Goal: Task Accomplishment & Management: Manage account settings

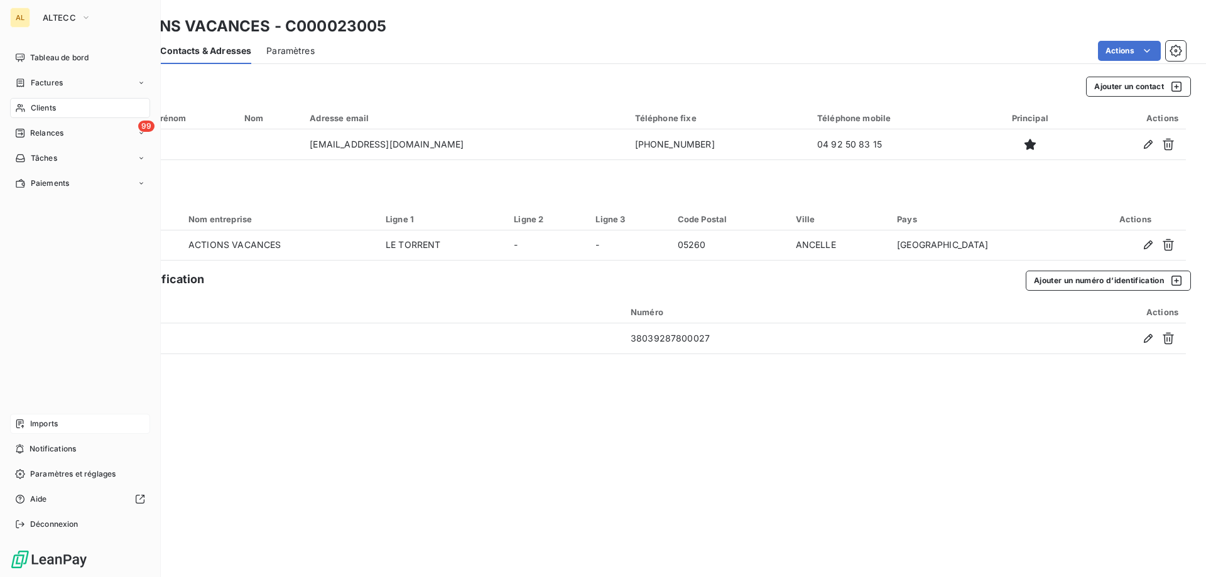
click at [43, 416] on div "Imports" at bounding box center [80, 424] width 140 height 20
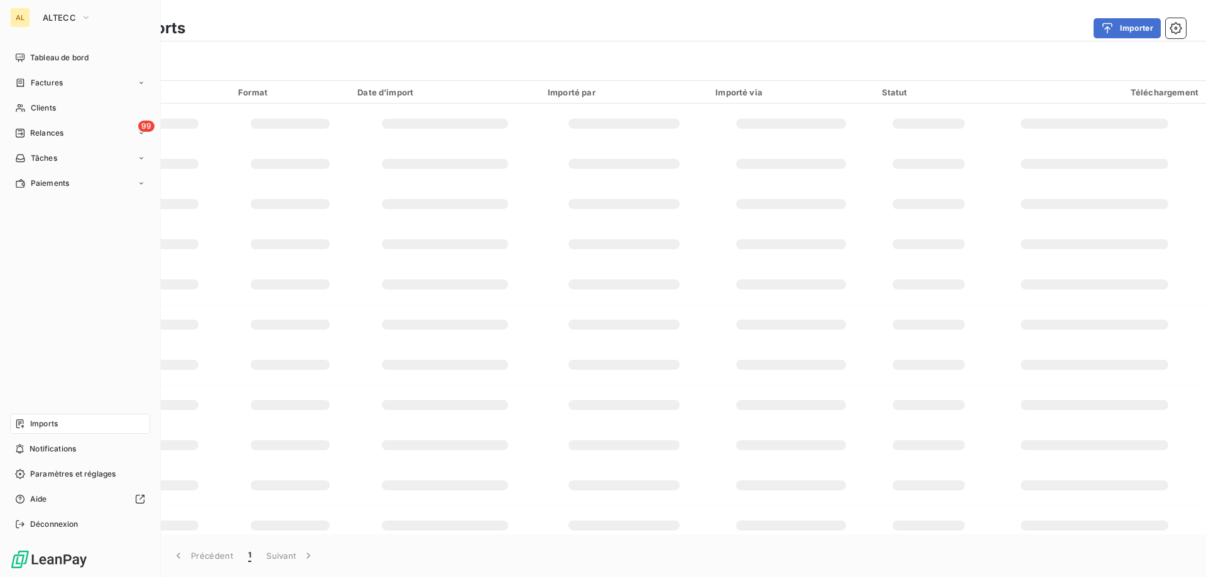
click at [45, 424] on span "Imports" at bounding box center [44, 423] width 28 height 11
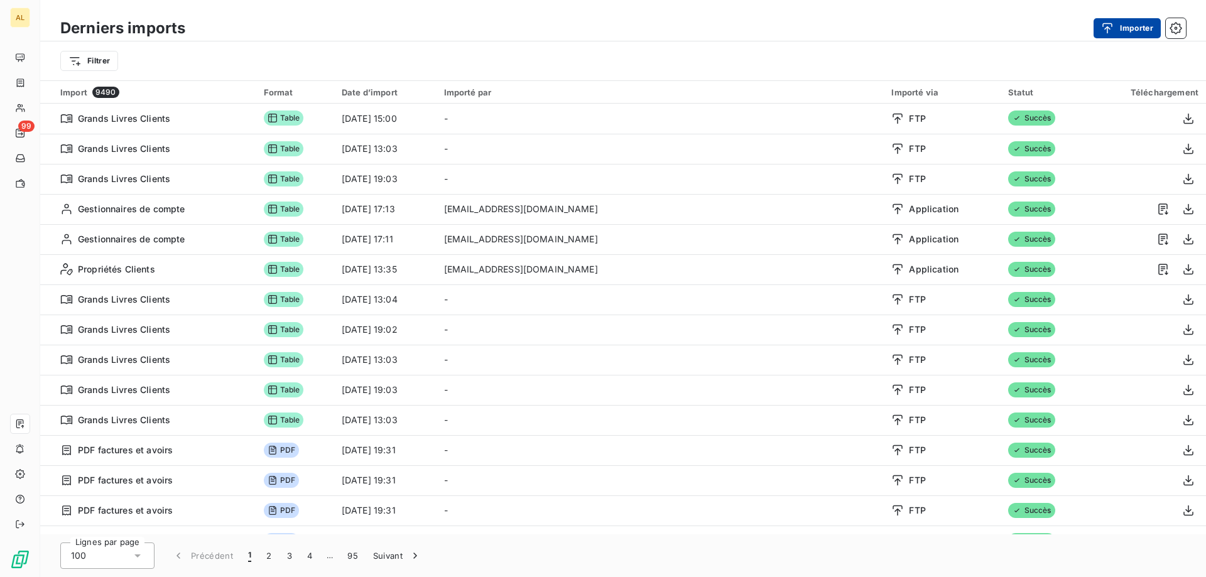
click at [601, 29] on button "Importer" at bounding box center [1127, 28] width 67 height 20
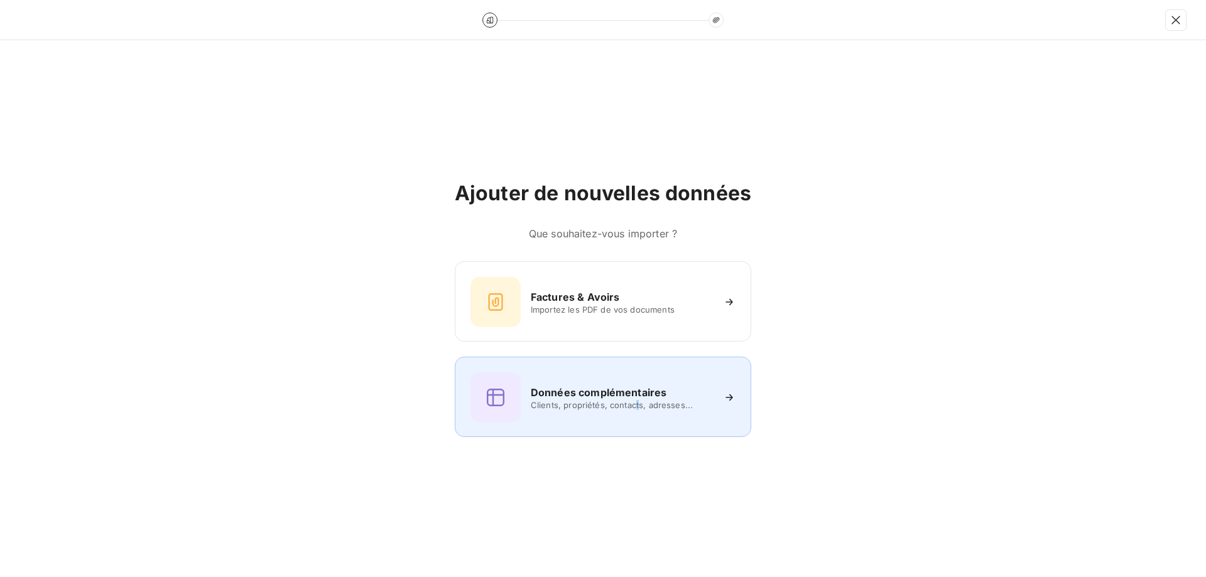
click at [601, 401] on span "Clients, propriétés, contacts, adresses..." at bounding box center [622, 405] width 182 height 10
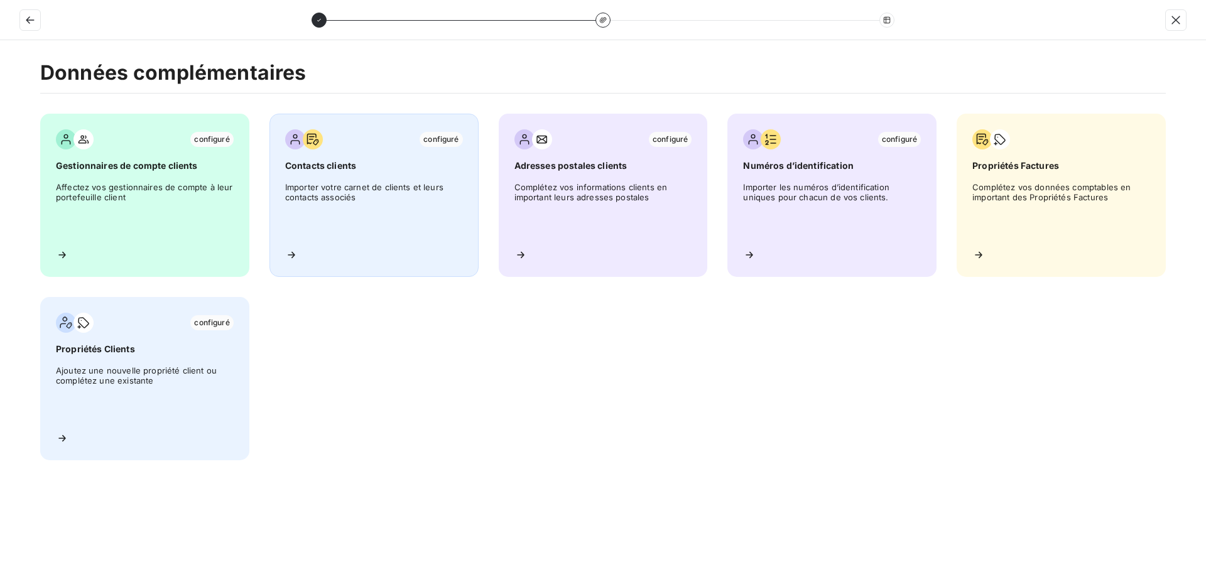
click at [393, 229] on span "Importer votre carnet de clients et leurs contacts associés" at bounding box center [374, 210] width 178 height 57
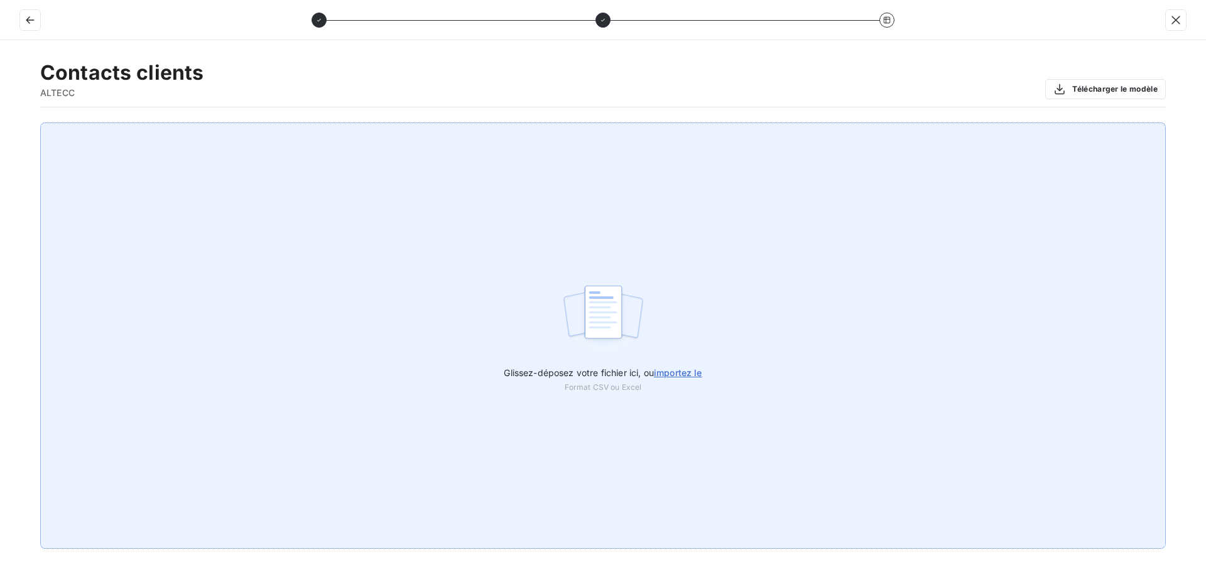
click at [601, 384] on div "Glissez-déposez votre fichier ici, ou importez le Format CSV ou Excel" at bounding box center [603, 336] width 1126 height 427
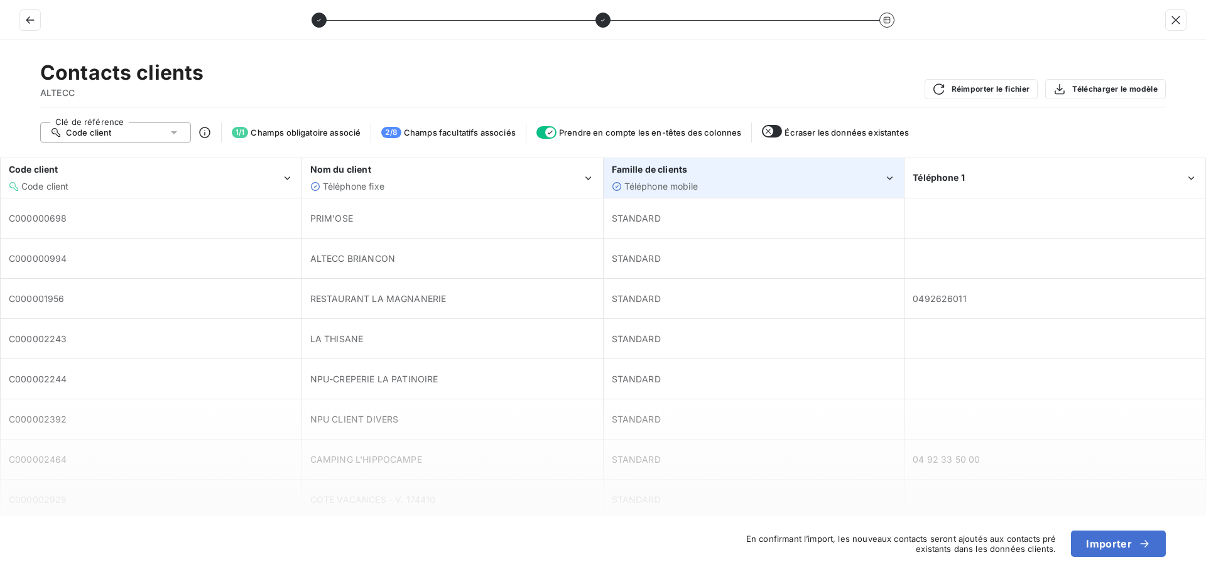
click at [601, 187] on div "Téléphone mobile" at bounding box center [748, 186] width 273 height 13
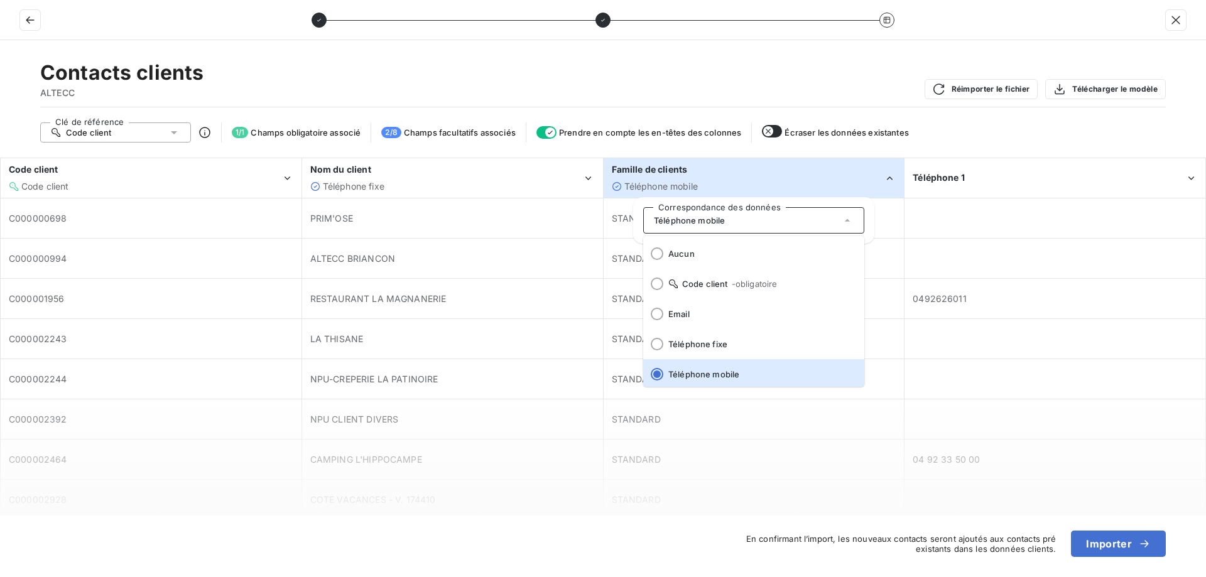
scroll to position [3, 0]
click at [601, 343] on div at bounding box center [657, 341] width 13 height 13
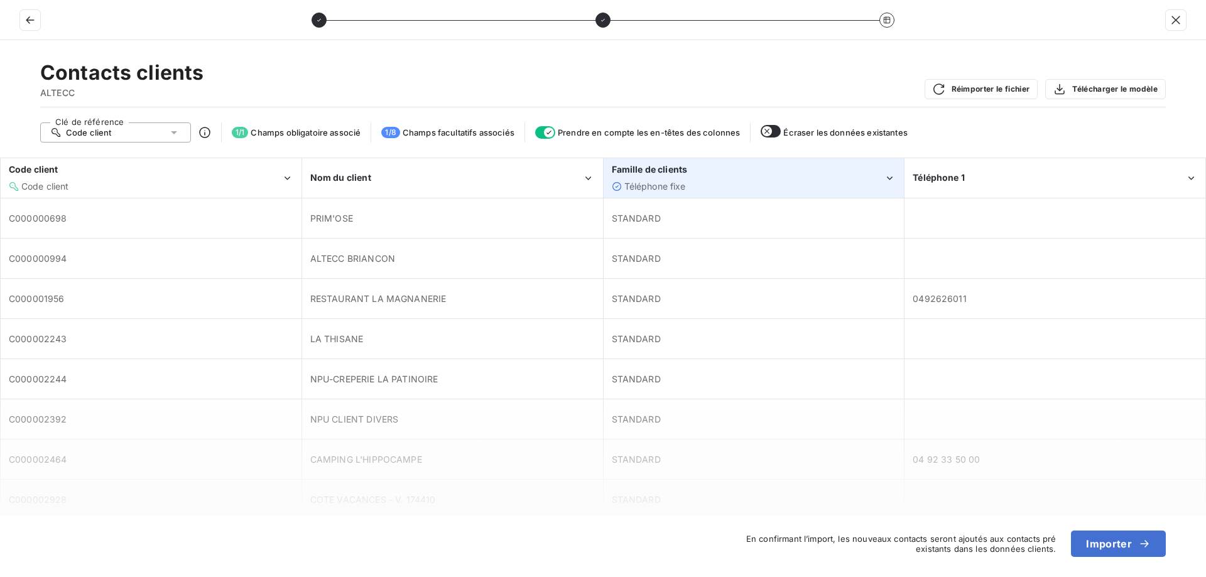
click at [601, 180] on div "Téléphone fixe" at bounding box center [748, 186] width 273 height 13
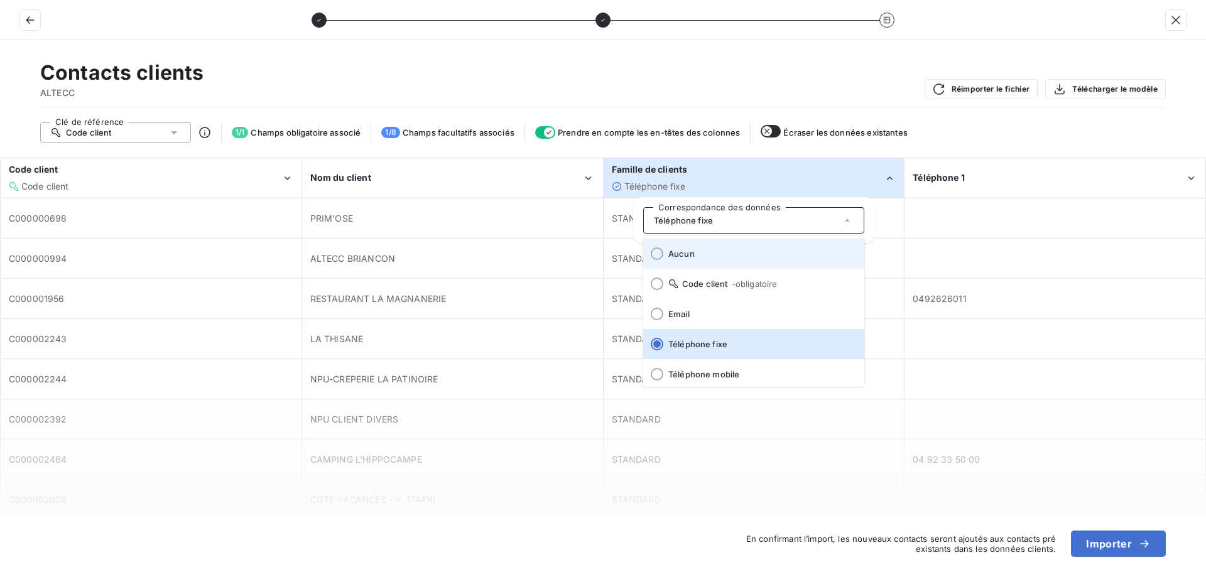
click at [601, 250] on li "Aucun" at bounding box center [753, 254] width 221 height 30
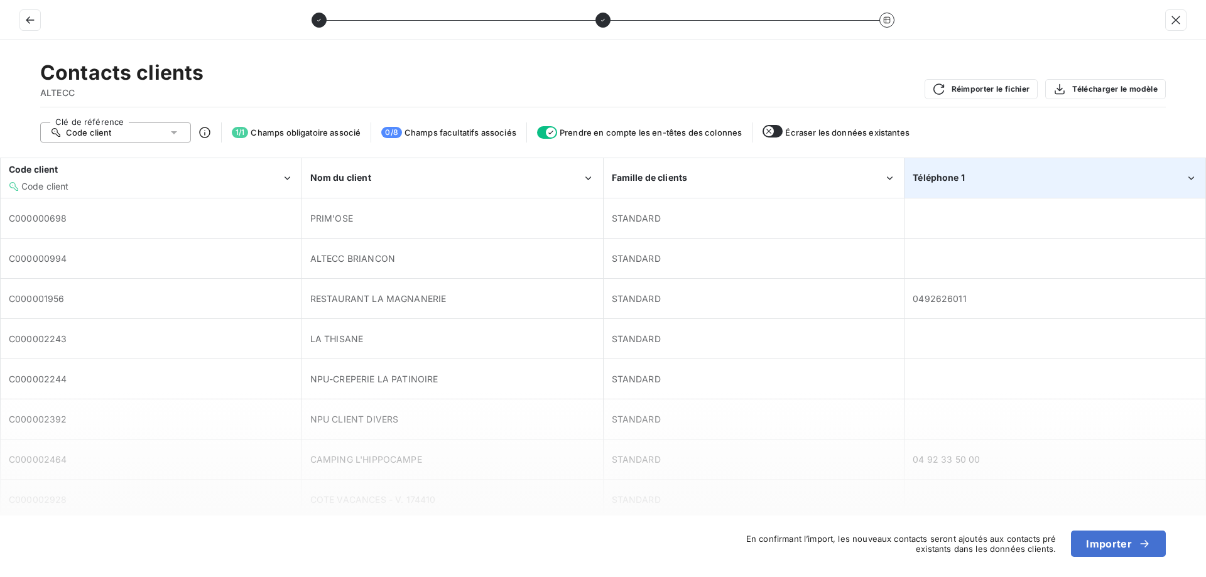
click at [601, 176] on div "Téléphone 1" at bounding box center [1049, 178] width 273 height 13
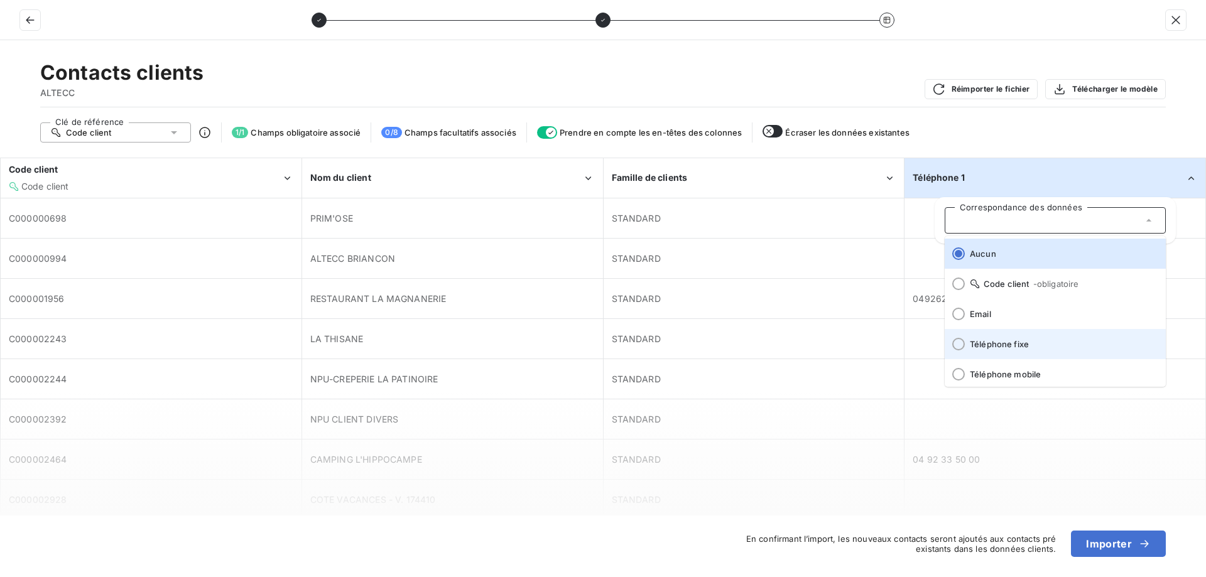
click at [601, 340] on div at bounding box center [958, 344] width 13 height 13
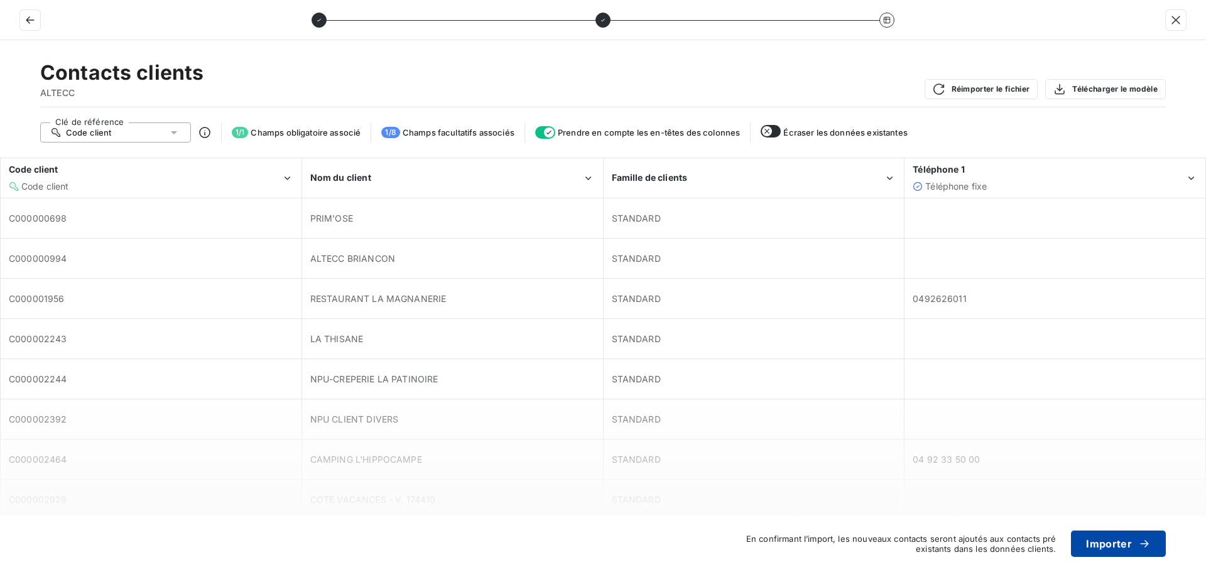
click at [601, 540] on button "Importer" at bounding box center [1118, 544] width 95 height 26
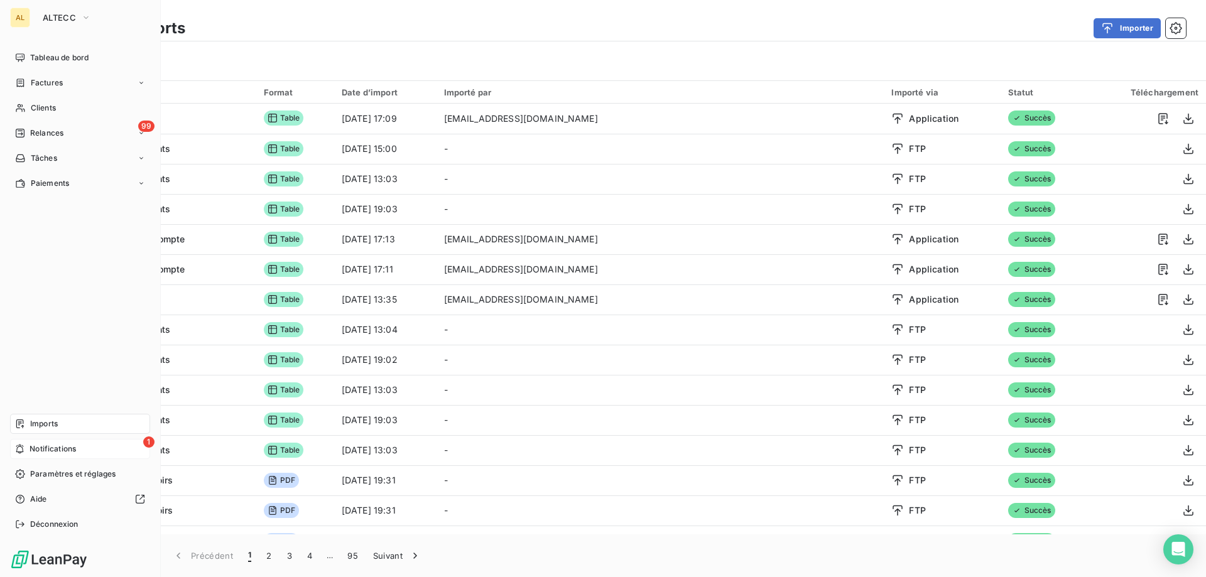
click at [36, 447] on span "Notifications" at bounding box center [53, 449] width 46 height 11
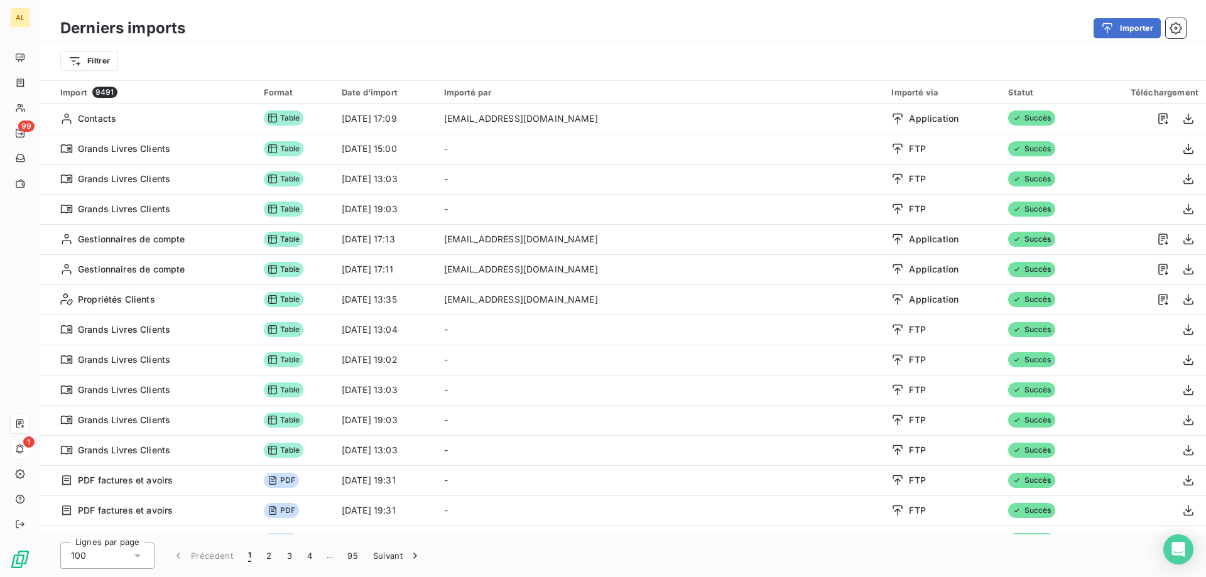
click at [523, 13] on div "Derniers imports Importer Filtrer" at bounding box center [623, 40] width 1166 height 80
click at [1123, 29] on button "Importer" at bounding box center [1127, 28] width 67 height 20
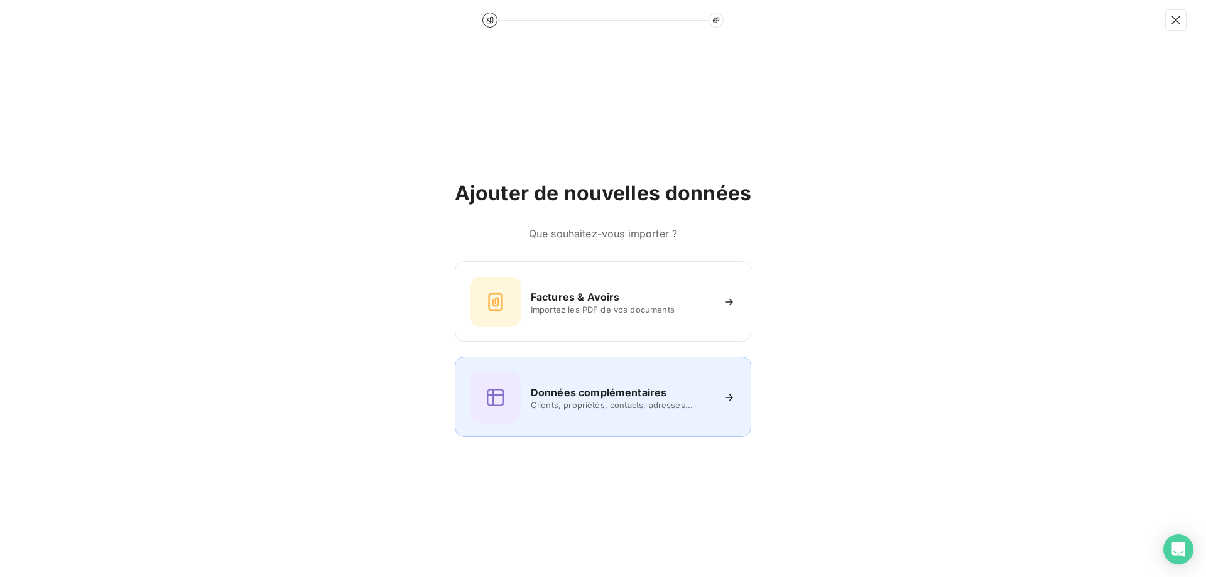
click at [609, 390] on h6 "Données complémentaires" at bounding box center [599, 392] width 136 height 15
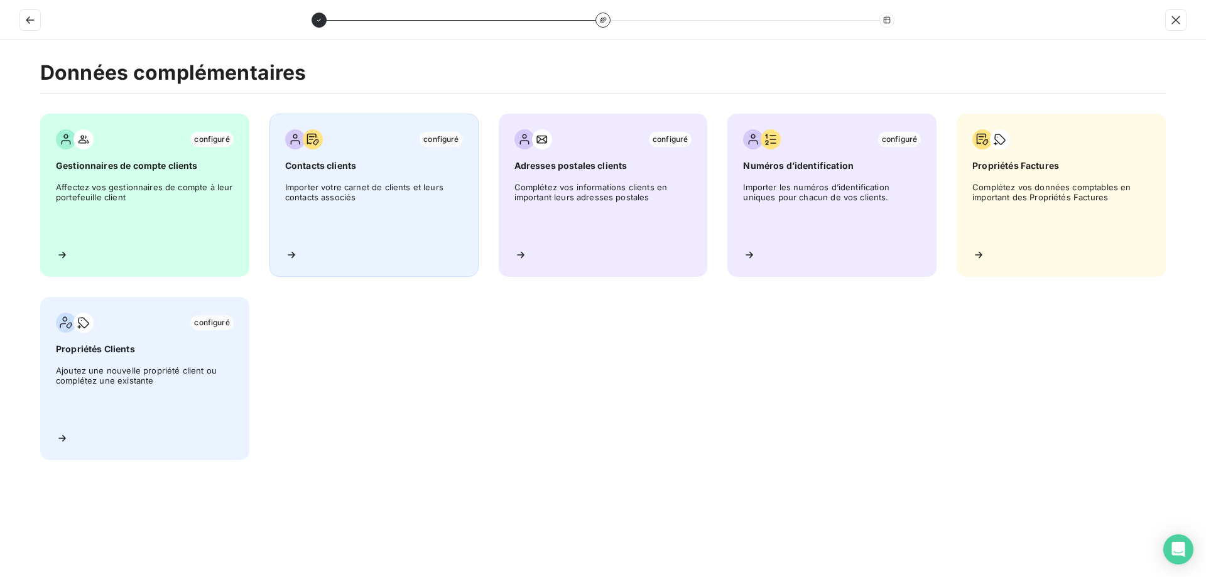
click at [436, 218] on span "Importer votre carnet de clients et leurs contacts associés" at bounding box center [374, 210] width 178 height 57
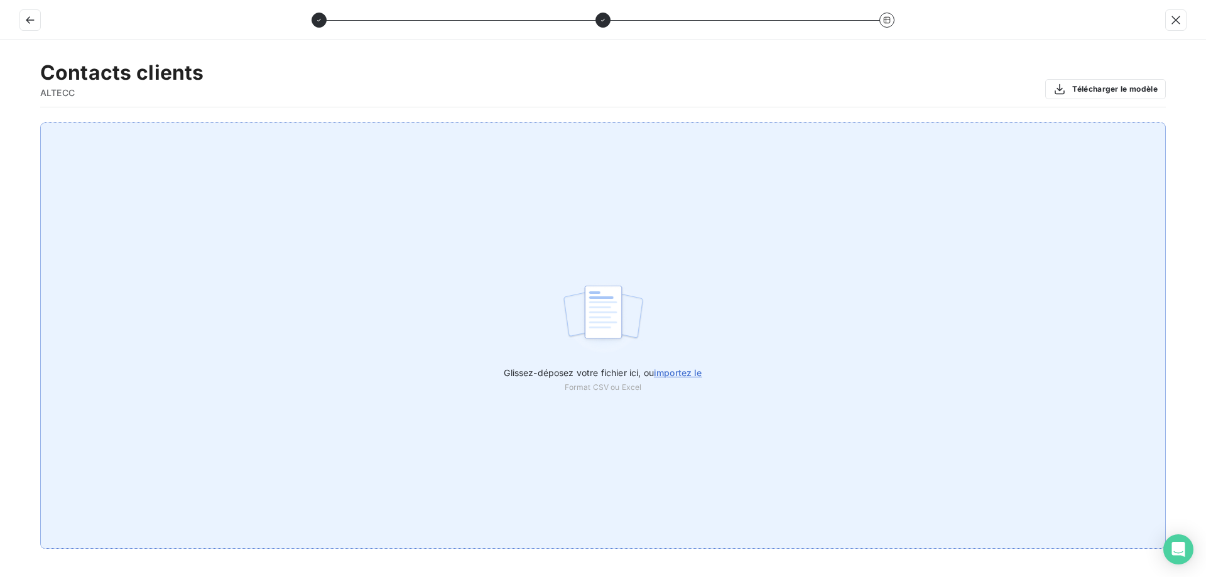
click at [631, 378] on span "Glissez-déposez votre fichier ici, ou importez le" at bounding box center [603, 373] width 198 height 11
click at [1, 123] on input "Glissez-déposez votre fichier ici, ou importez le" at bounding box center [0, 123] width 1 height 1
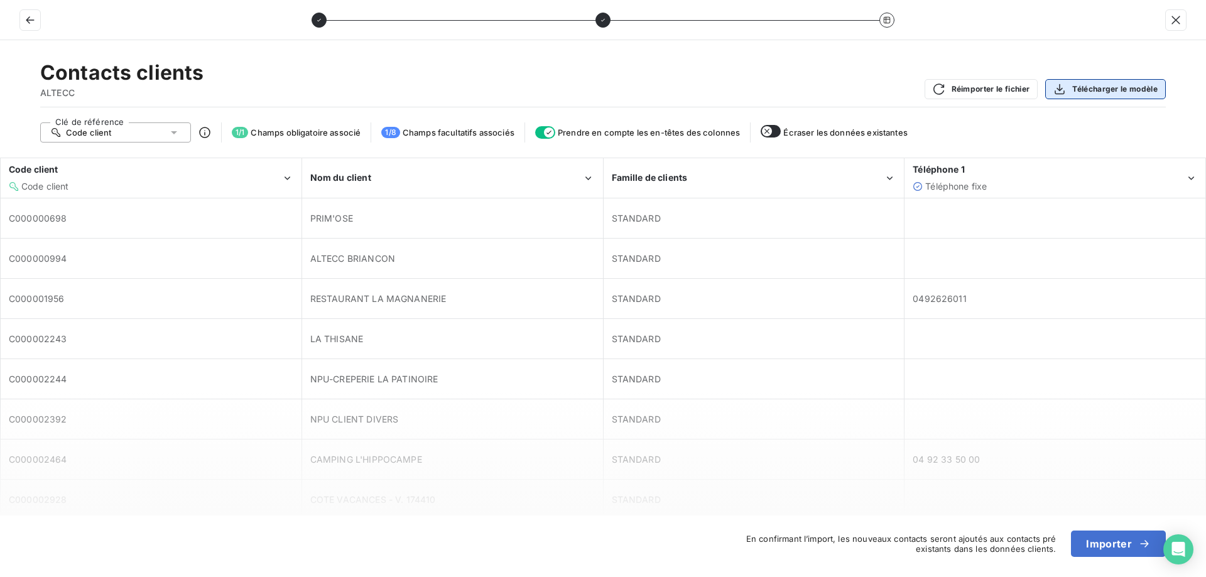
click at [1080, 87] on button "Télécharger le modèle" at bounding box center [1105, 89] width 121 height 20
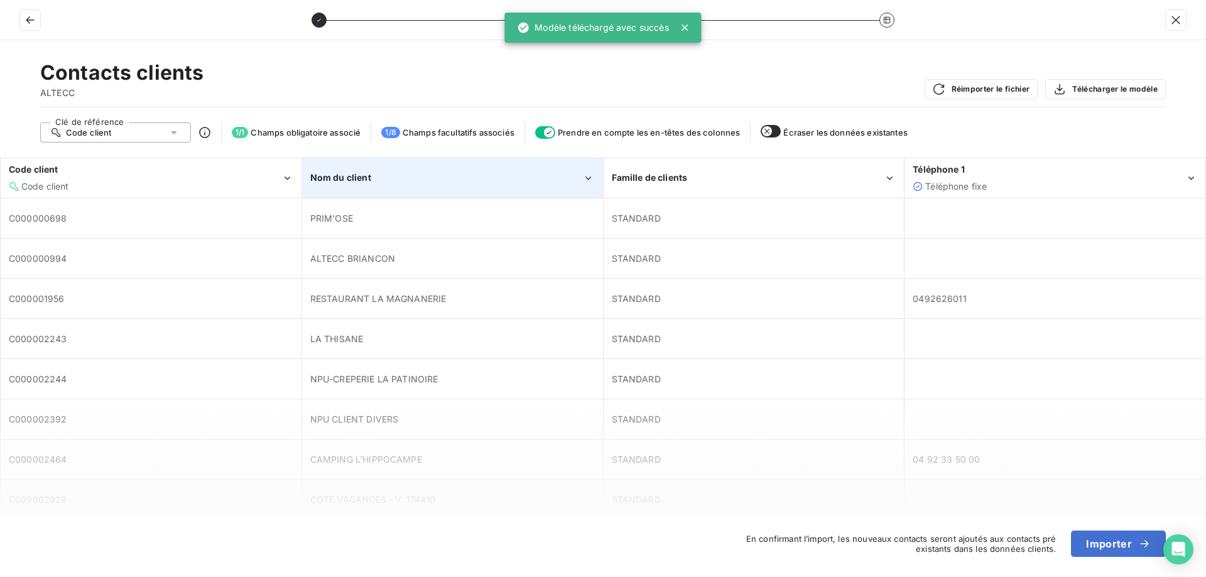
click at [388, 185] on div "Nom du client" at bounding box center [453, 178] width 300 height 38
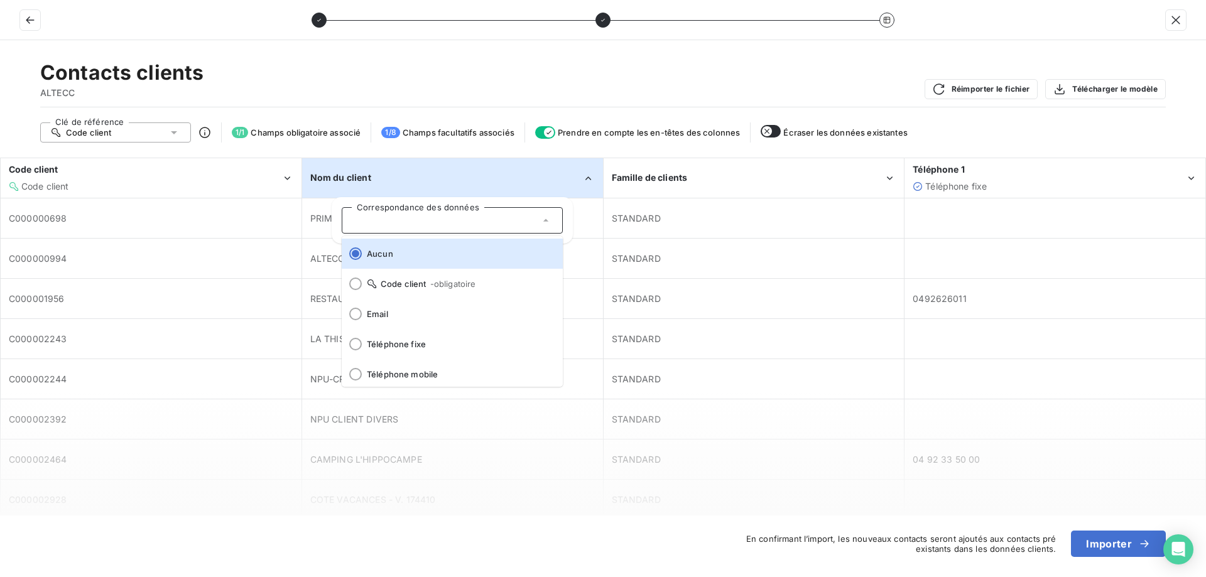
click at [493, 72] on div "Contacts clients ALTECC Réimporter le fichier Télécharger le modèle" at bounding box center [603, 83] width 1126 height 47
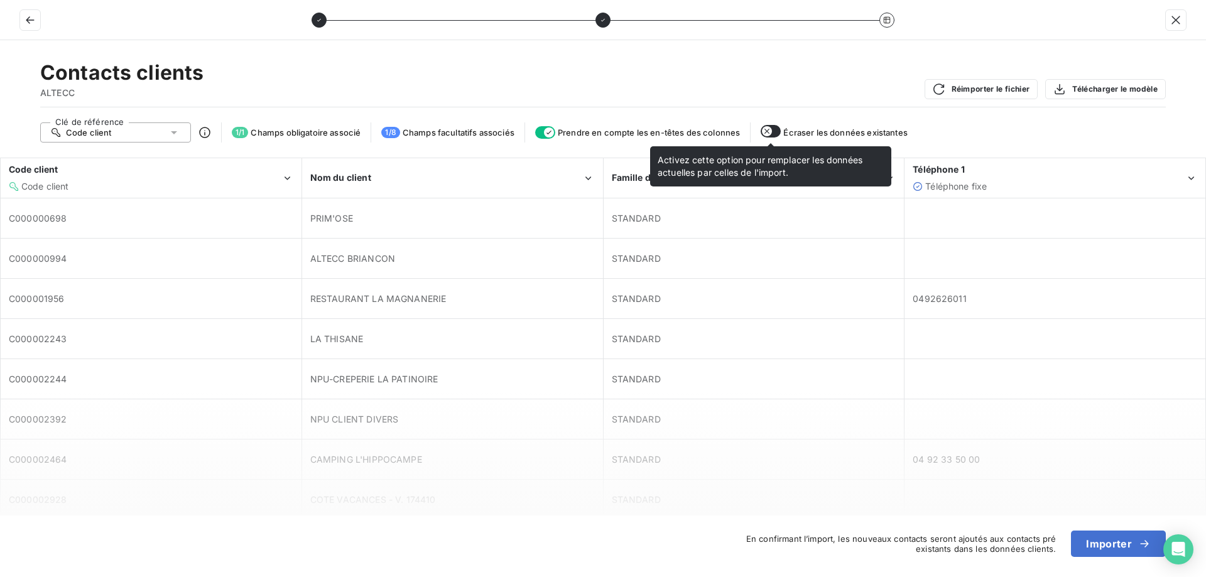
click at [770, 131] on icon "button" at bounding box center [767, 131] width 10 height 10
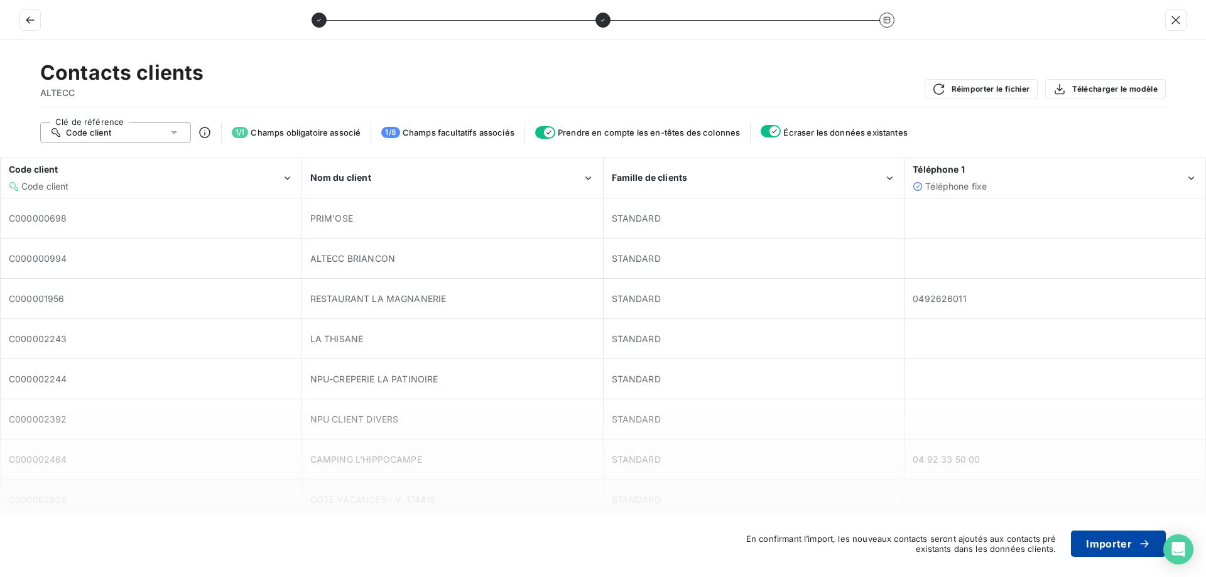
click at [1111, 545] on button "Importer" at bounding box center [1118, 544] width 95 height 26
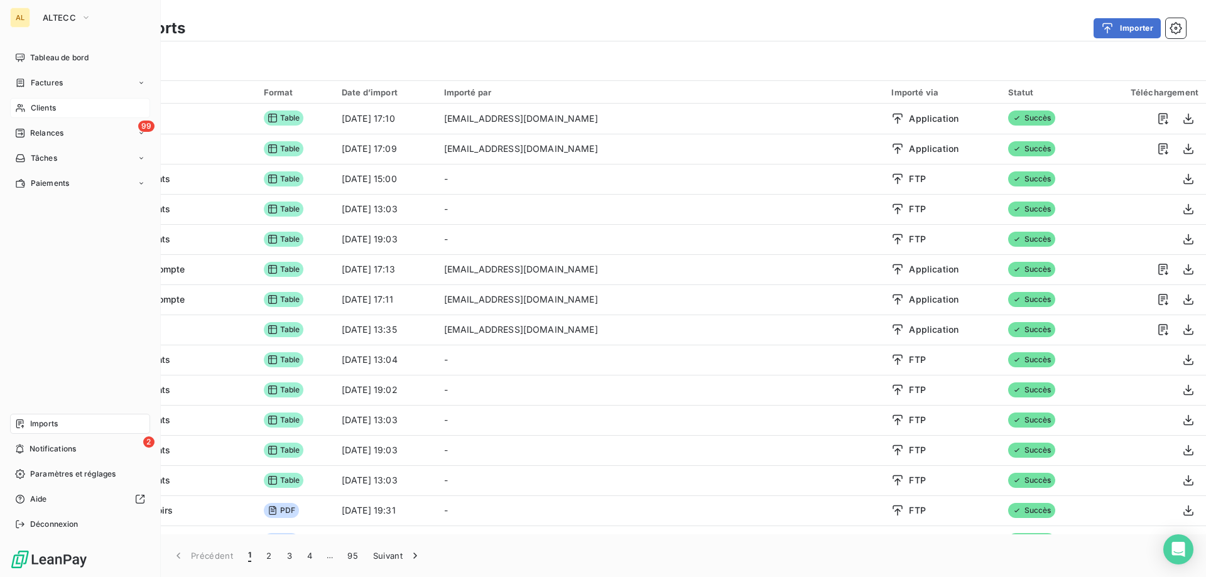
click at [50, 108] on span "Clients" at bounding box center [43, 107] width 25 height 11
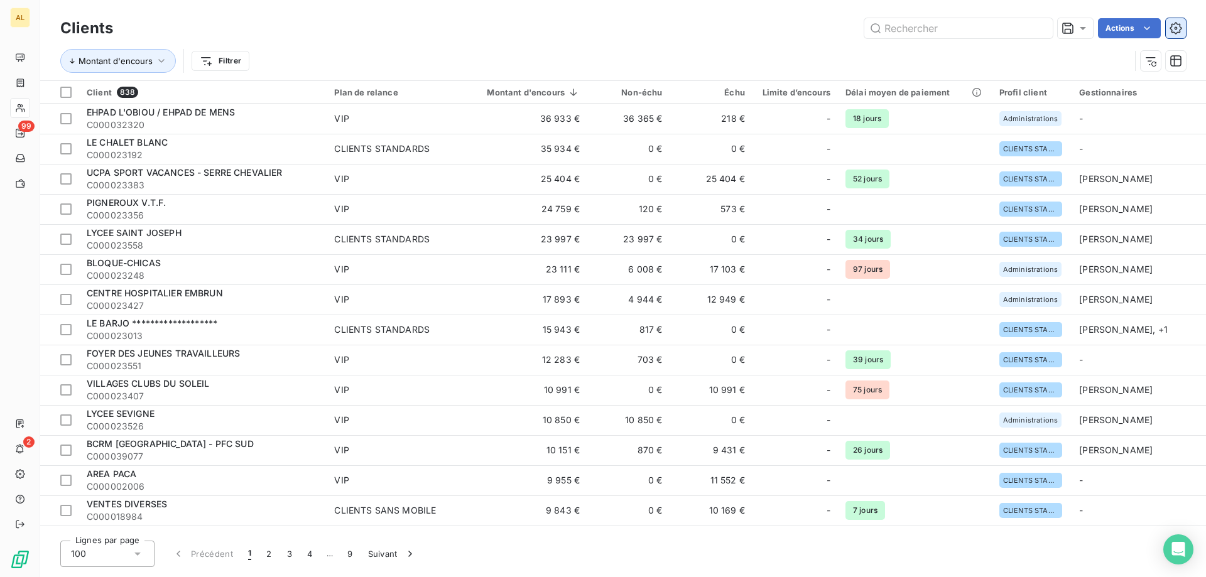
click at [1175, 24] on icon "button" at bounding box center [1176, 28] width 12 height 12
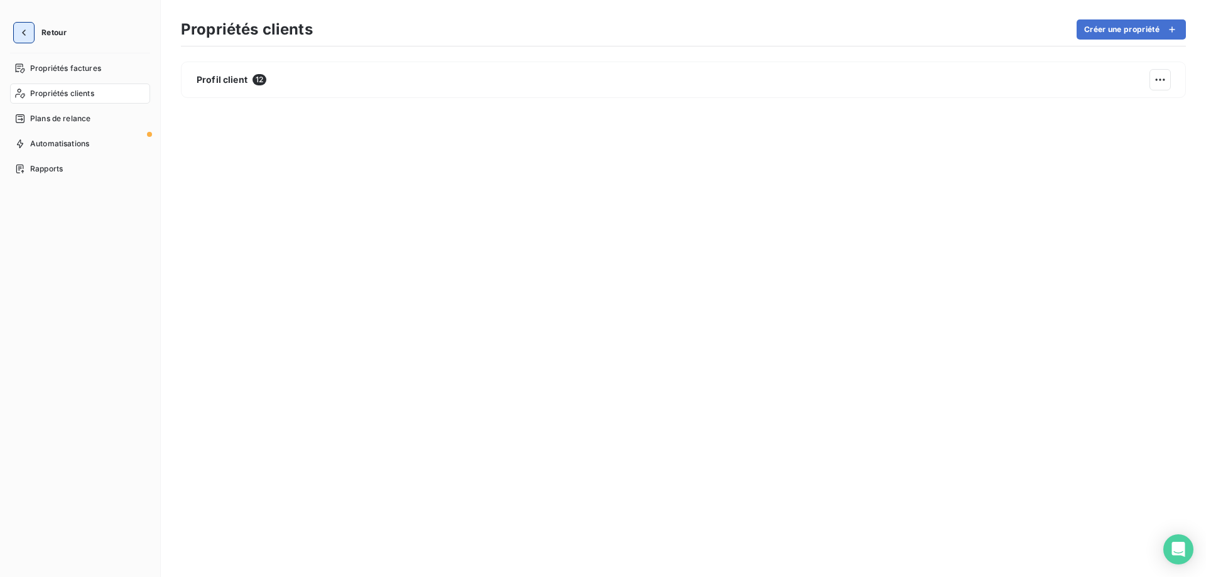
click at [32, 25] on button "button" at bounding box center [24, 33] width 20 height 20
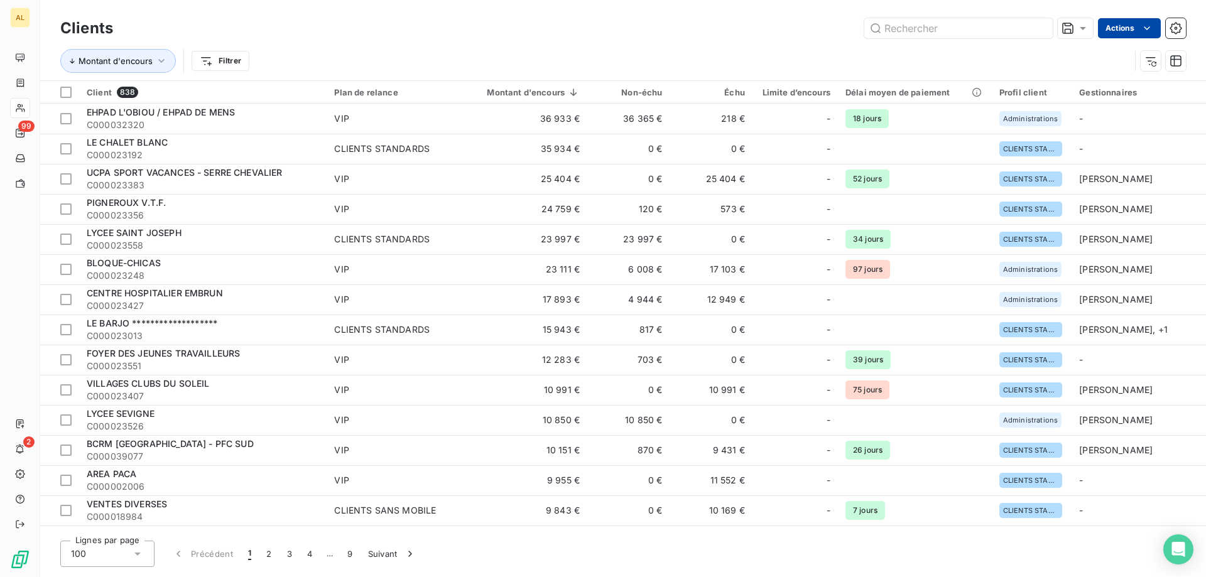
click at [1113, 25] on html "**********" at bounding box center [603, 288] width 1206 height 577
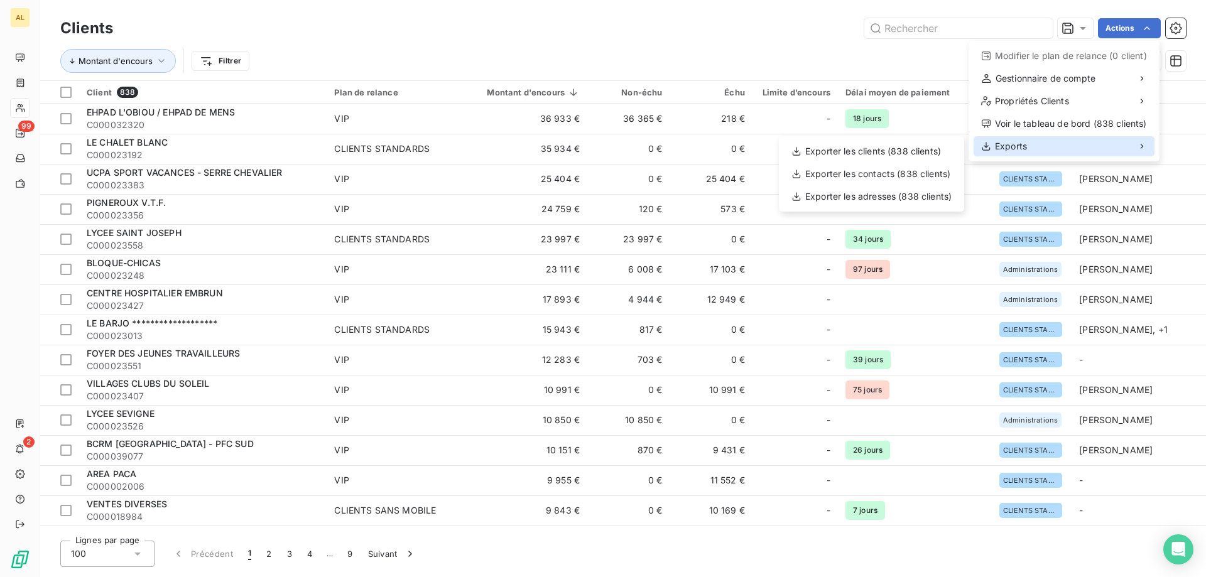
click at [1082, 146] on div "Exports" at bounding box center [1064, 146] width 181 height 20
click at [890, 177] on div "Exporter les contacts (838 clients)" at bounding box center [871, 174] width 175 height 20
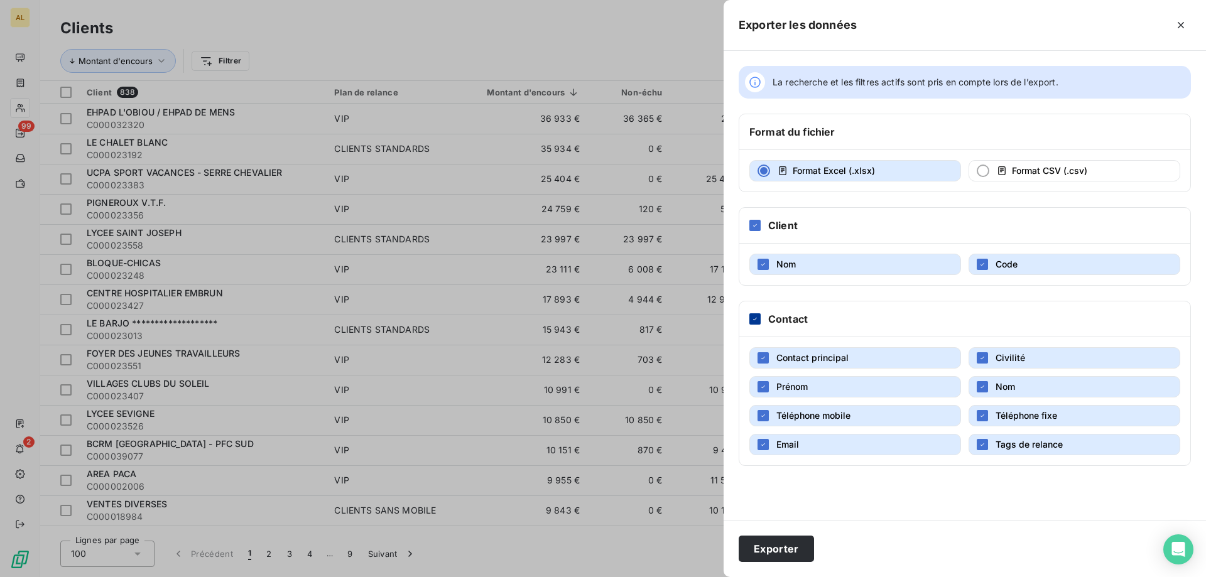
click at [753, 315] on icon at bounding box center [755, 319] width 8 height 8
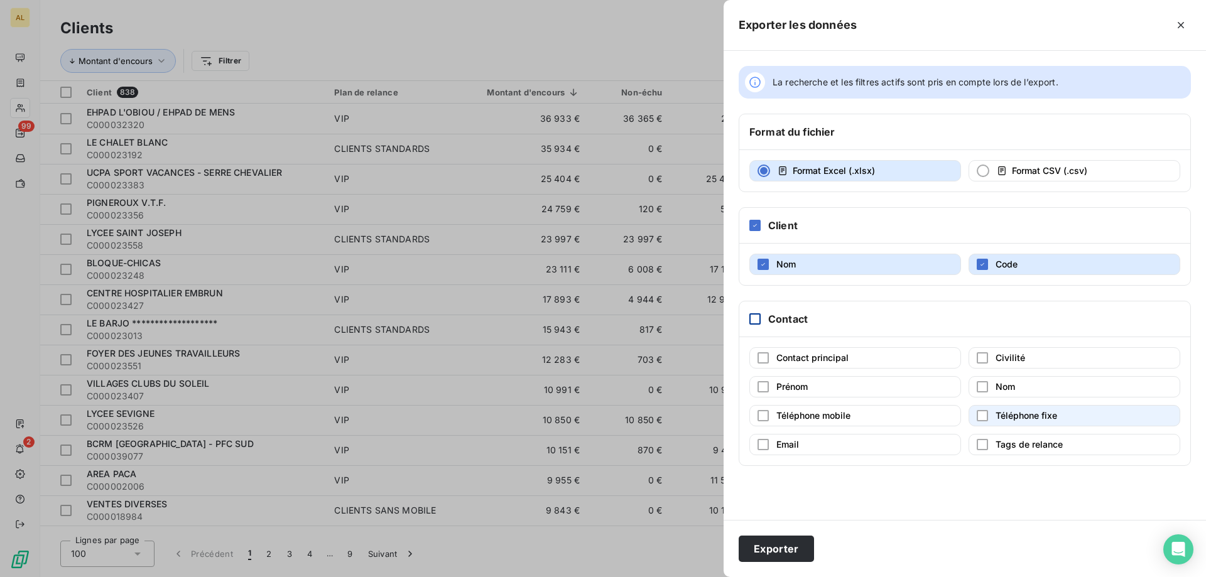
click at [1084, 417] on button "Téléphone fixe" at bounding box center [1075, 415] width 212 height 21
click at [774, 561] on button "Exporter" at bounding box center [776, 549] width 75 height 26
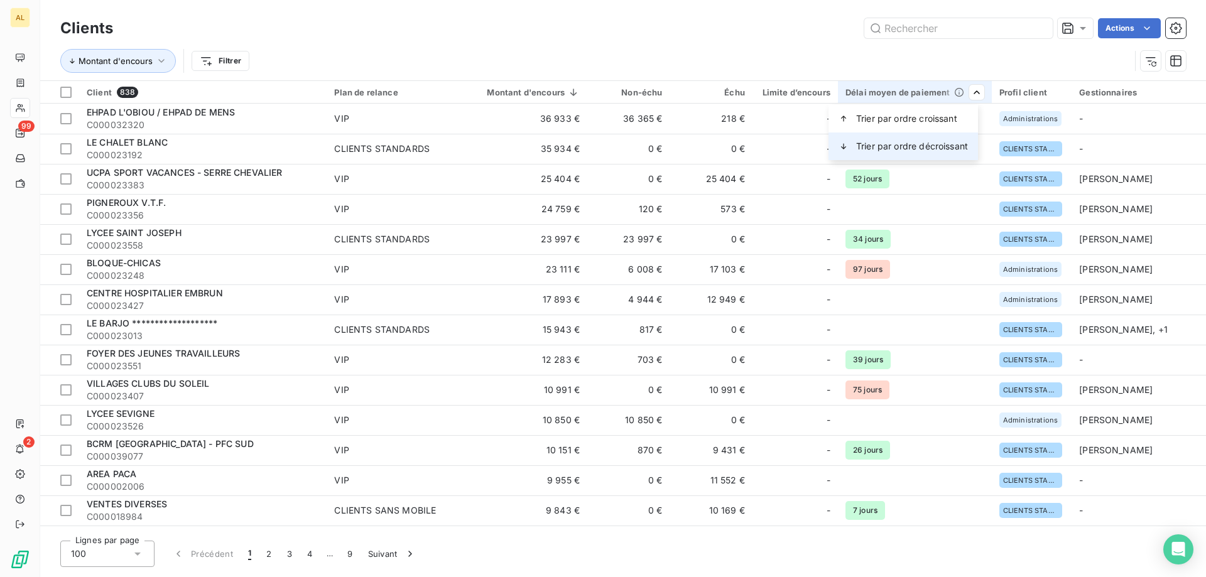
click at [944, 144] on span "Trier par ordre décroissant" at bounding box center [912, 146] width 112 height 13
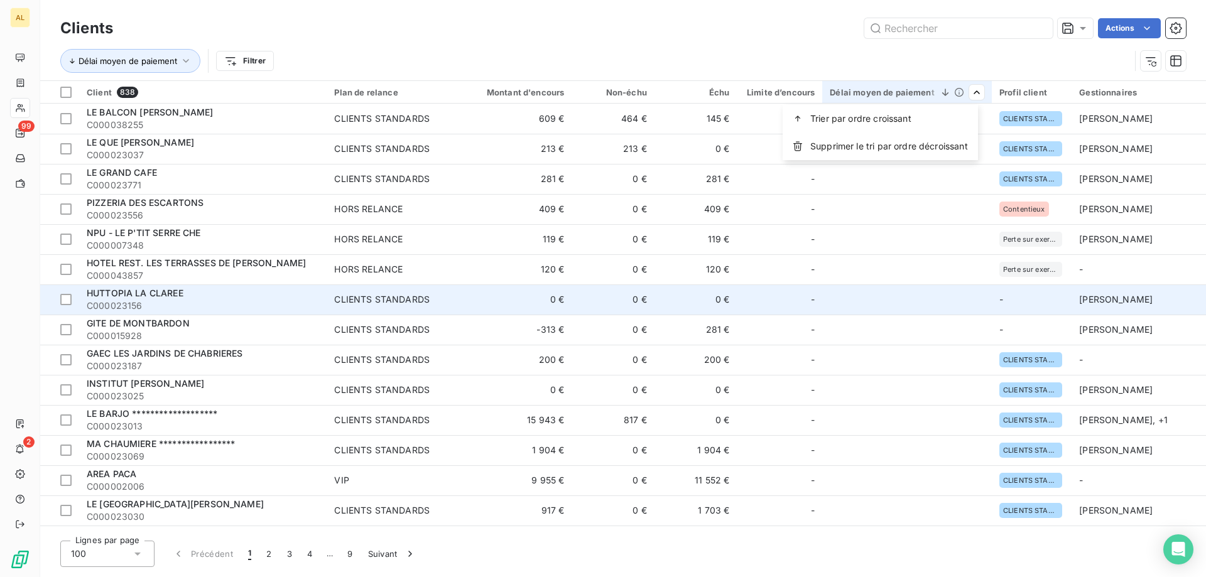
click at [906, 49] on html "AL 99 2 Clients Actions Délai moyen de paiement Filtrer Client 838 Plan de rela…" at bounding box center [603, 288] width 1206 height 577
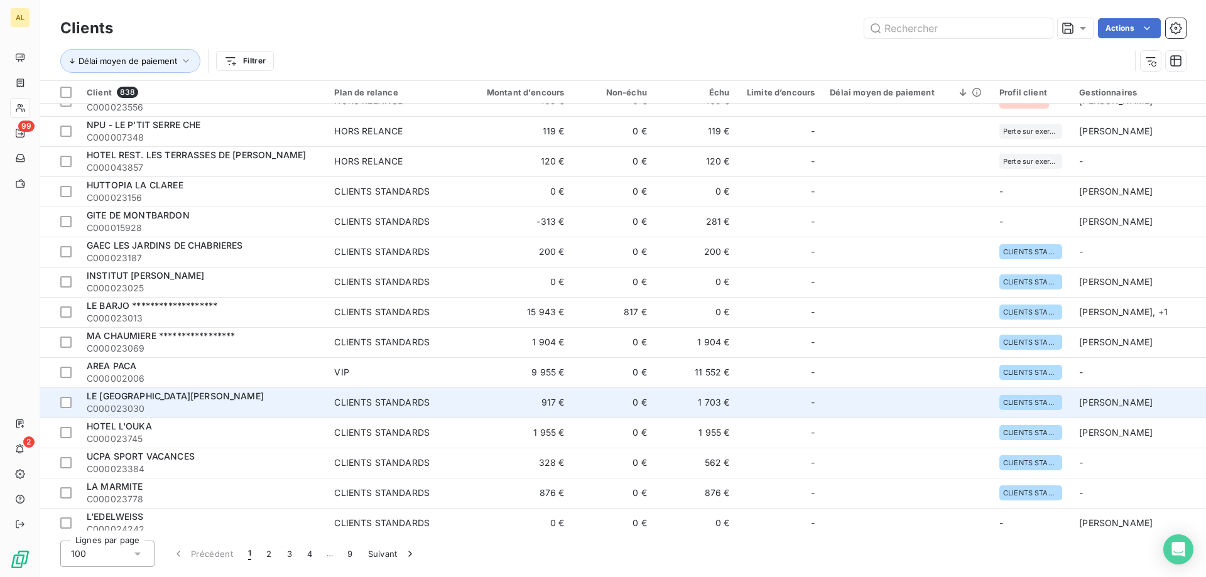
scroll to position [188, 0]
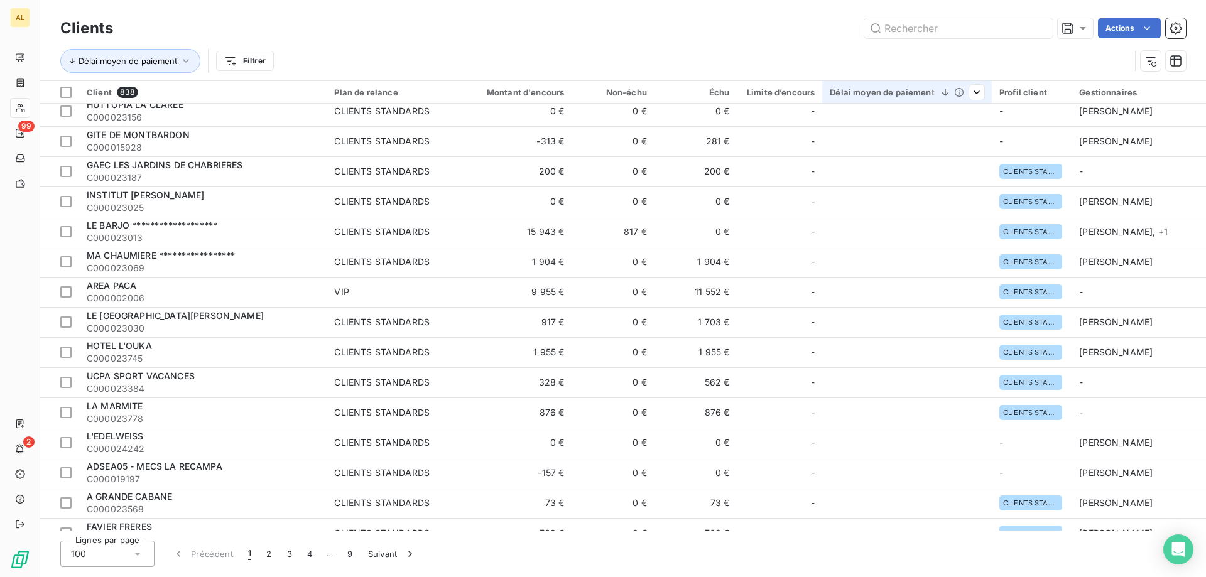
click at [956, 94] on icon at bounding box center [959, 92] width 10 height 10
click at [932, 91] on div at bounding box center [956, 92] width 55 height 15
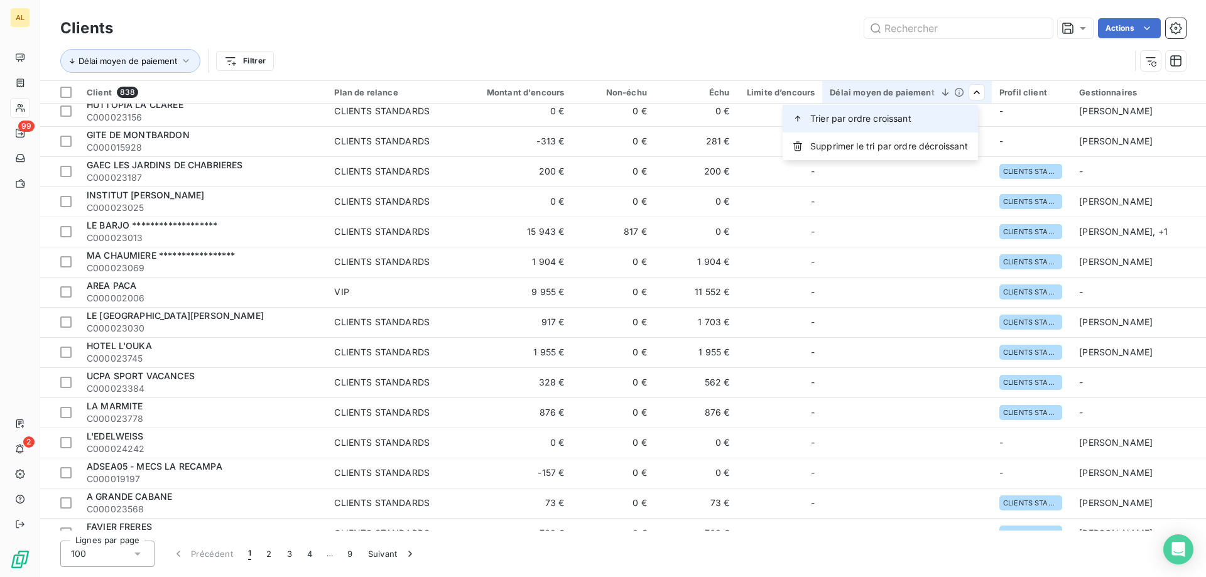
click at [881, 112] on div "Trier par ordre croissant" at bounding box center [880, 119] width 195 height 28
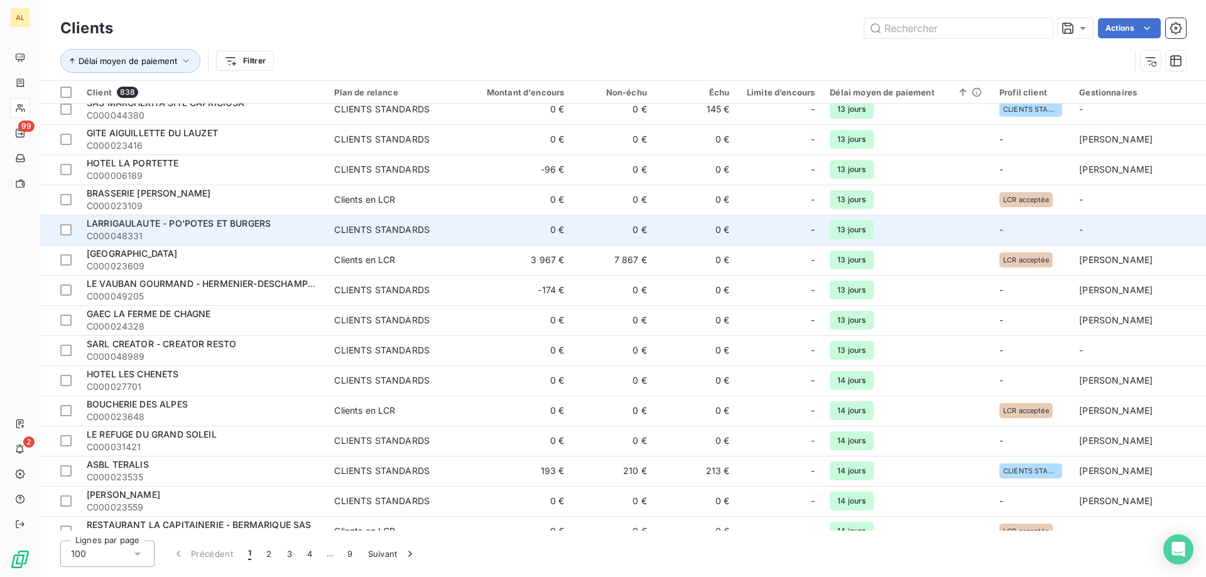
scroll to position [2589, 0]
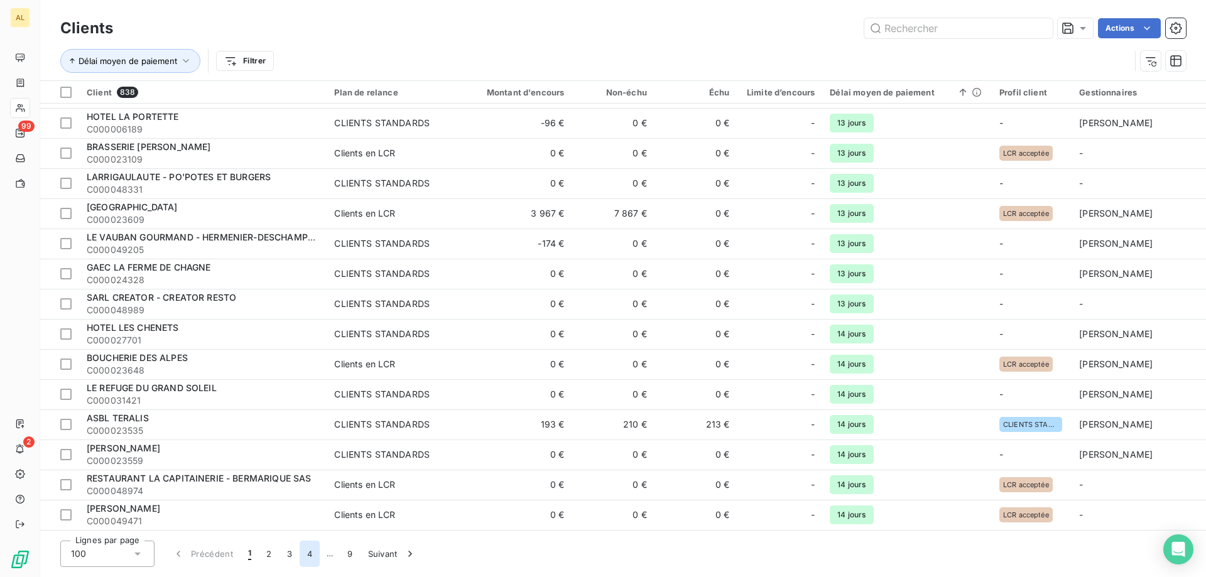
click at [301, 561] on button "4" at bounding box center [310, 554] width 20 height 26
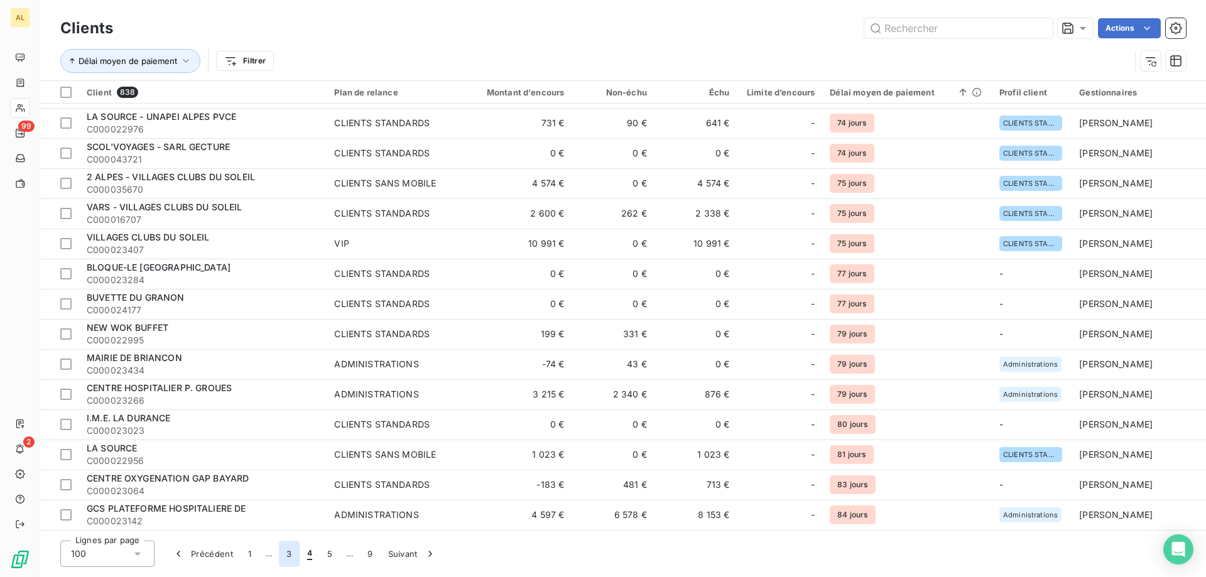
click at [286, 555] on button "3" at bounding box center [289, 554] width 20 height 26
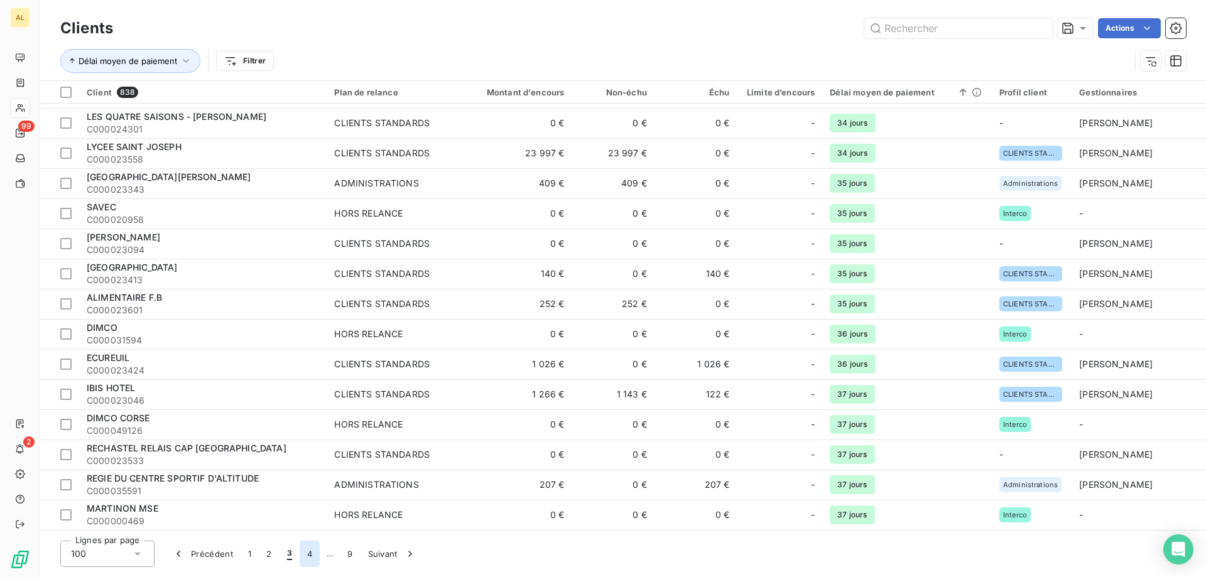
click at [304, 555] on button "4" at bounding box center [310, 554] width 20 height 26
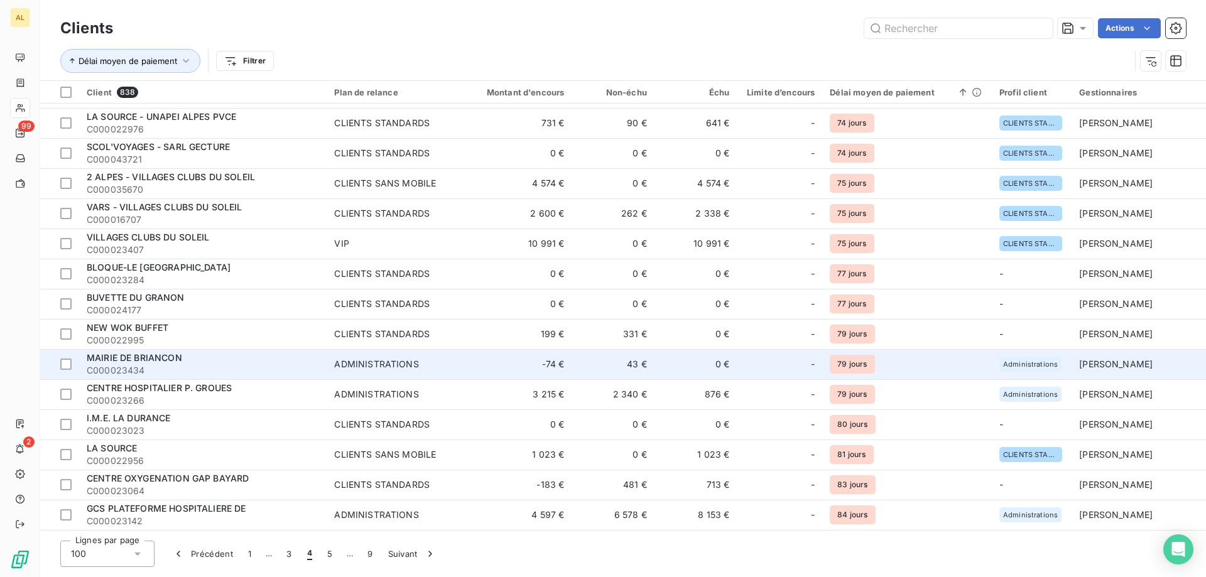
click at [455, 361] on td "ADMINISTRATIONS" at bounding box center [394, 364] width 134 height 30
